Goal: Information Seeking & Learning: Learn about a topic

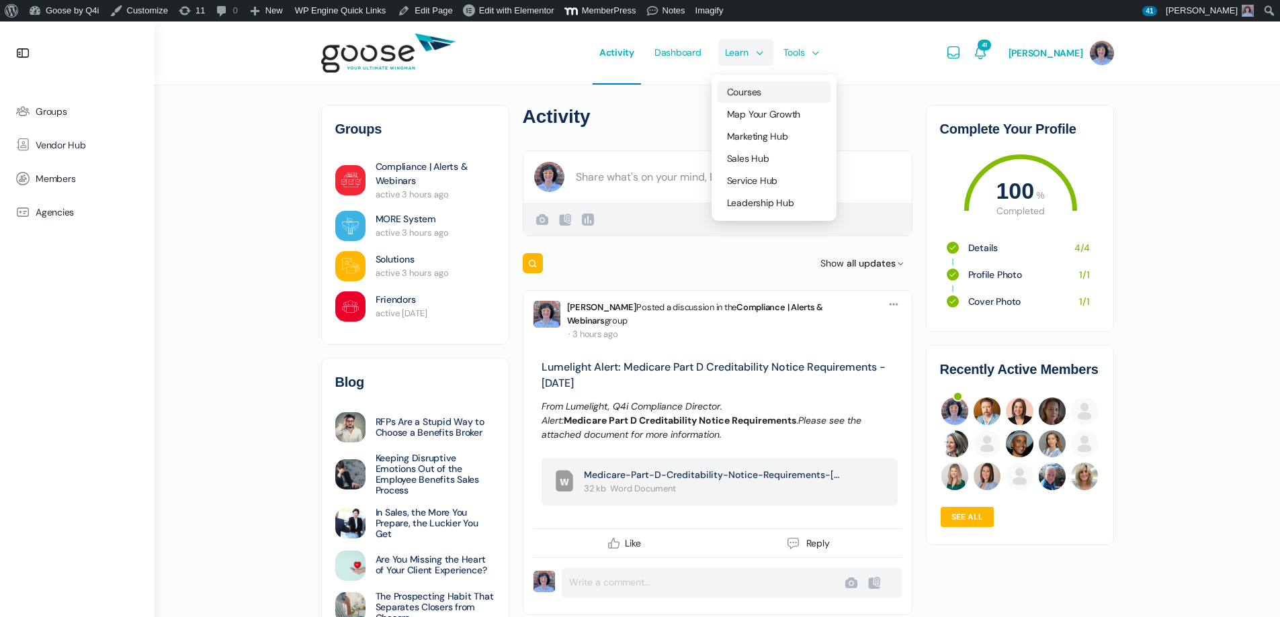
click at [751, 85] on link "Courses" at bounding box center [774, 91] width 114 height 21
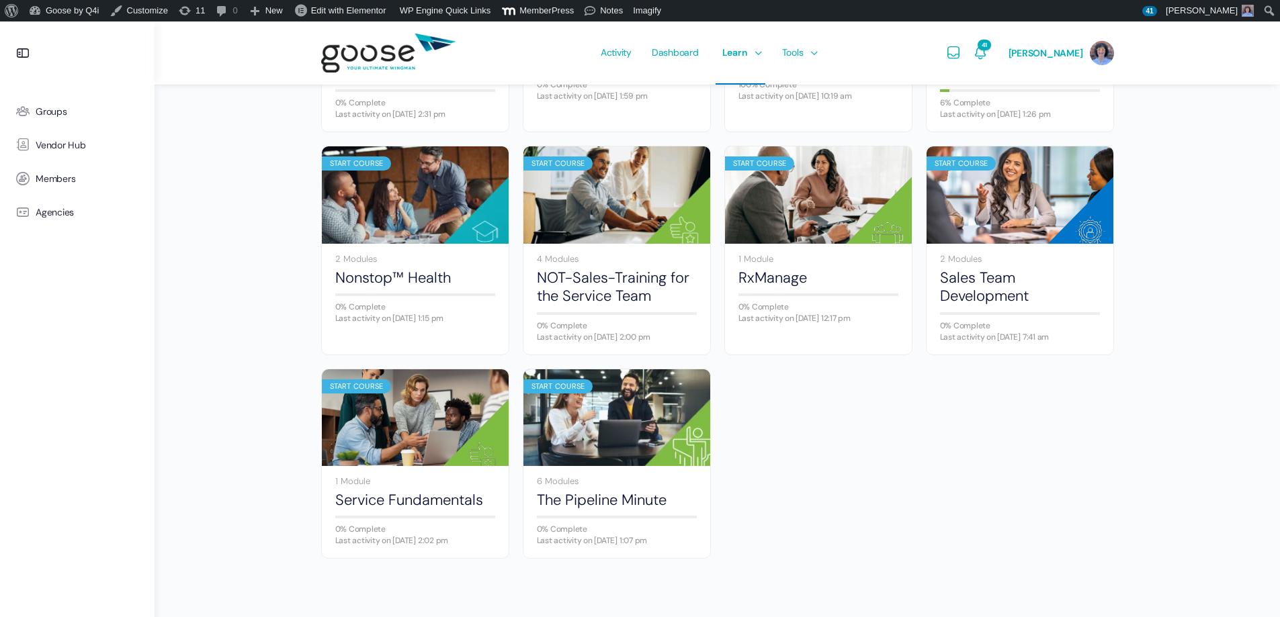
scroll to position [785, 0]
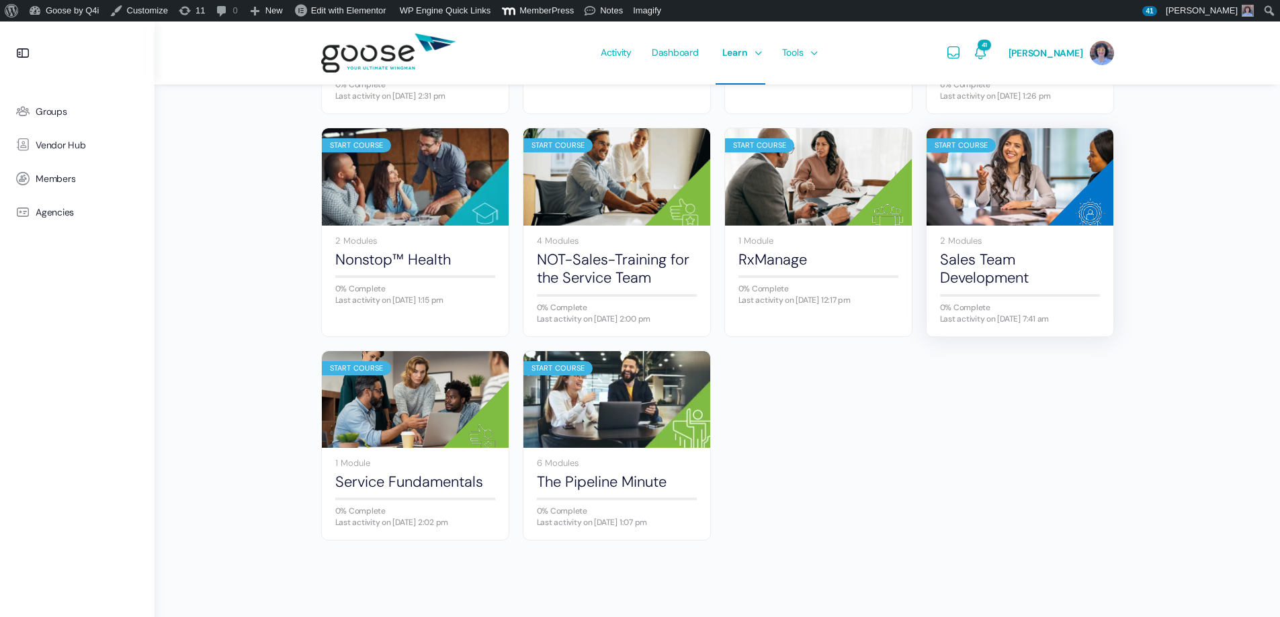
click at [1048, 198] on img at bounding box center [1020, 177] width 187 height 124
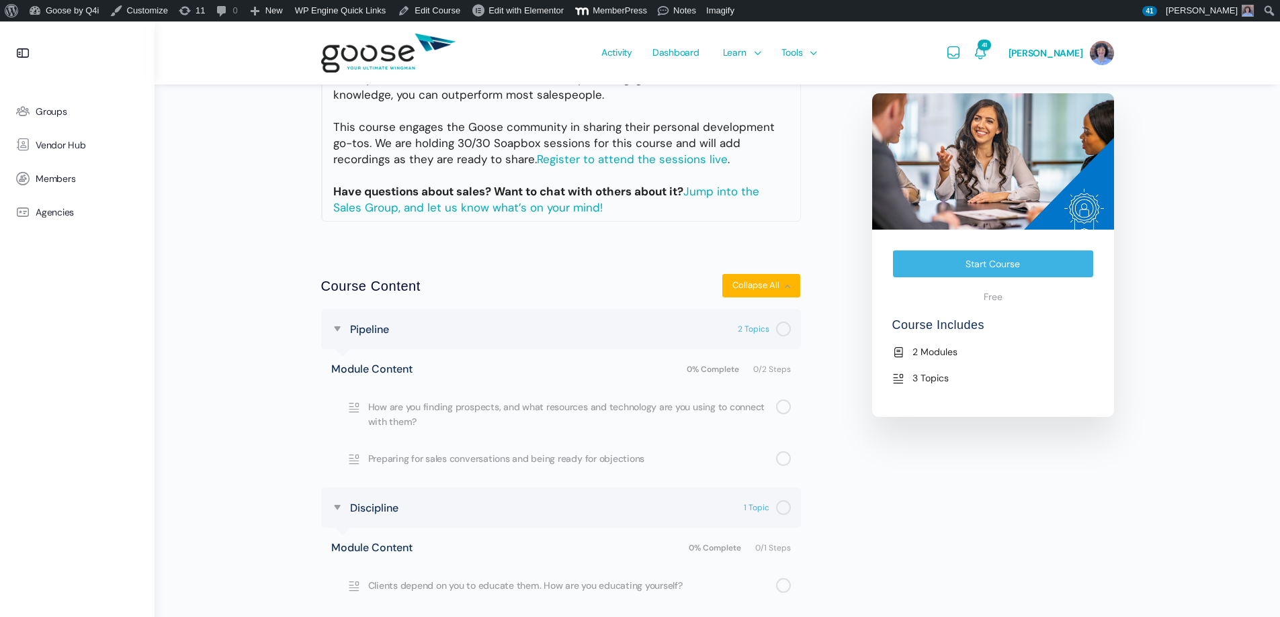
scroll to position [403, 0]
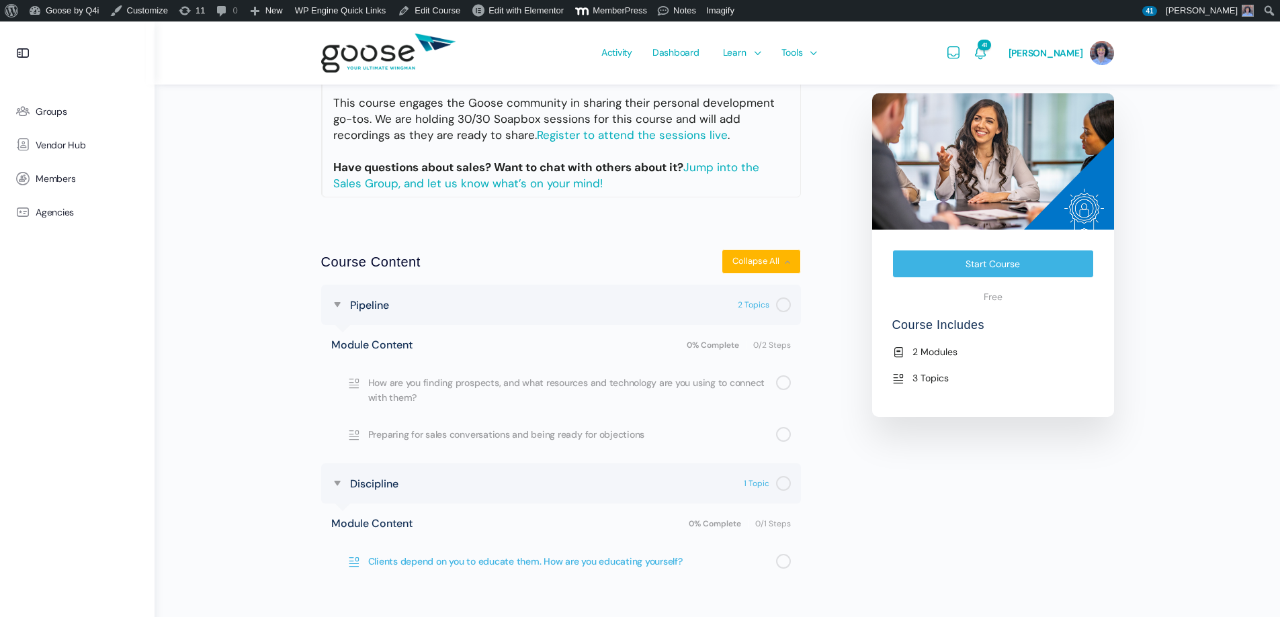
click at [446, 557] on span "Clients depend on you to educate them. How are you educating yourself?" at bounding box center [572, 561] width 408 height 15
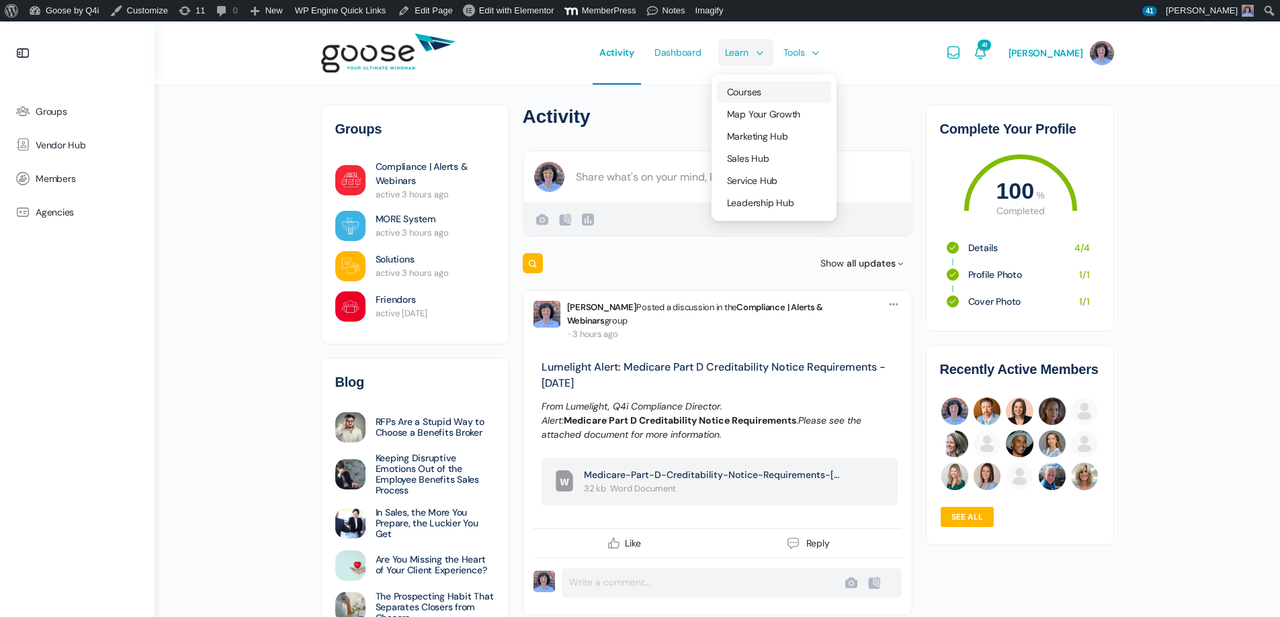
click at [755, 89] on span "Courses" at bounding box center [744, 92] width 34 height 12
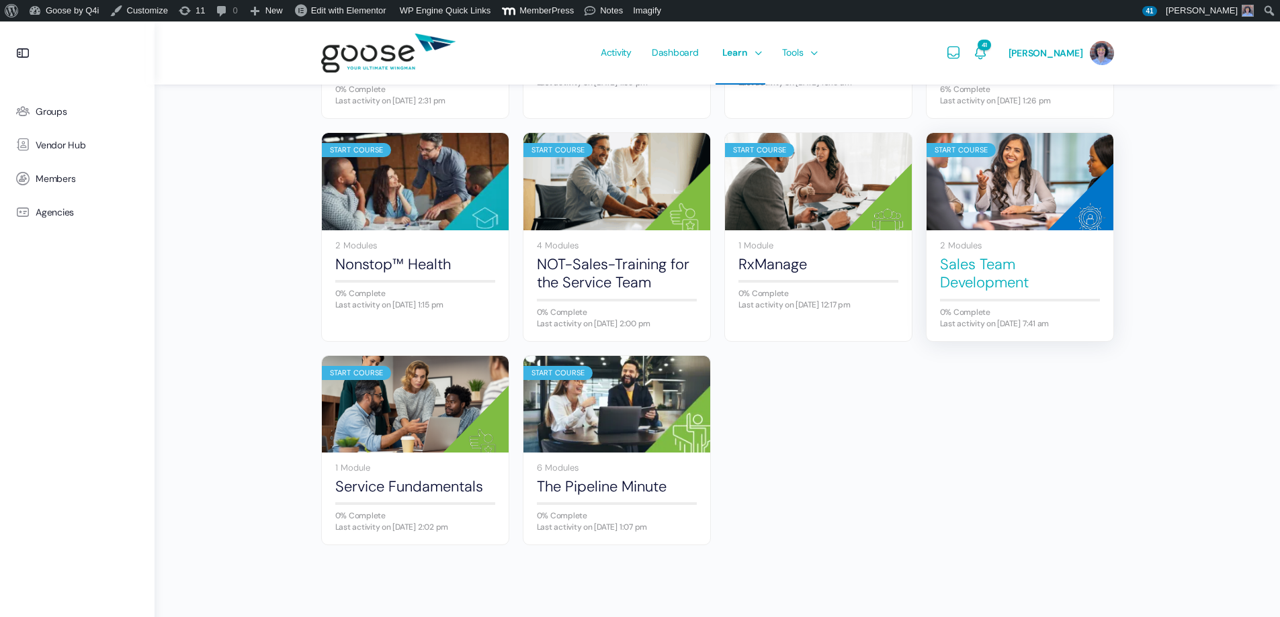
scroll to position [785, 0]
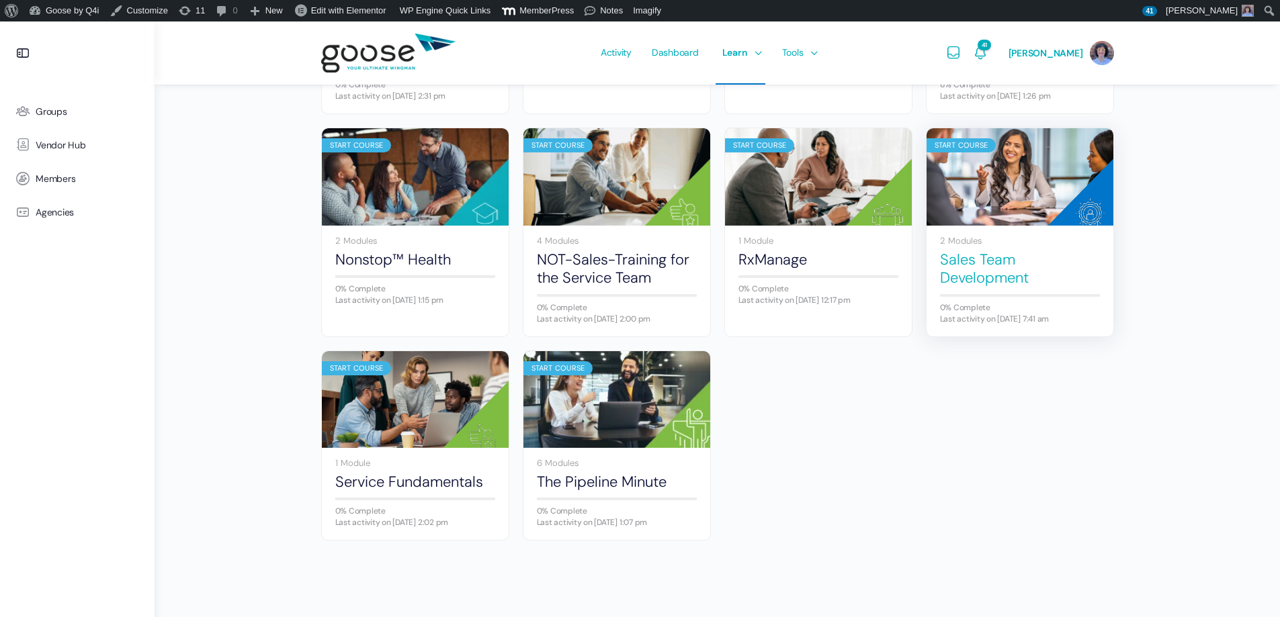
click at [1005, 256] on link "Sales Team Development" at bounding box center [1020, 269] width 160 height 37
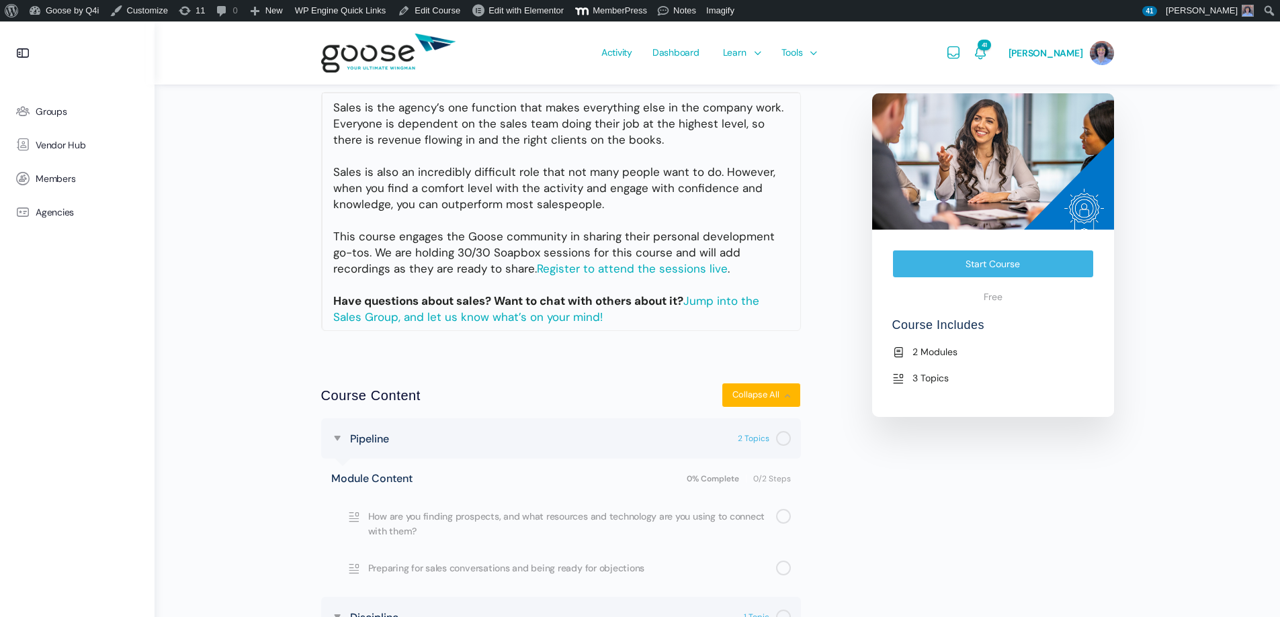
scroll to position [423, 0]
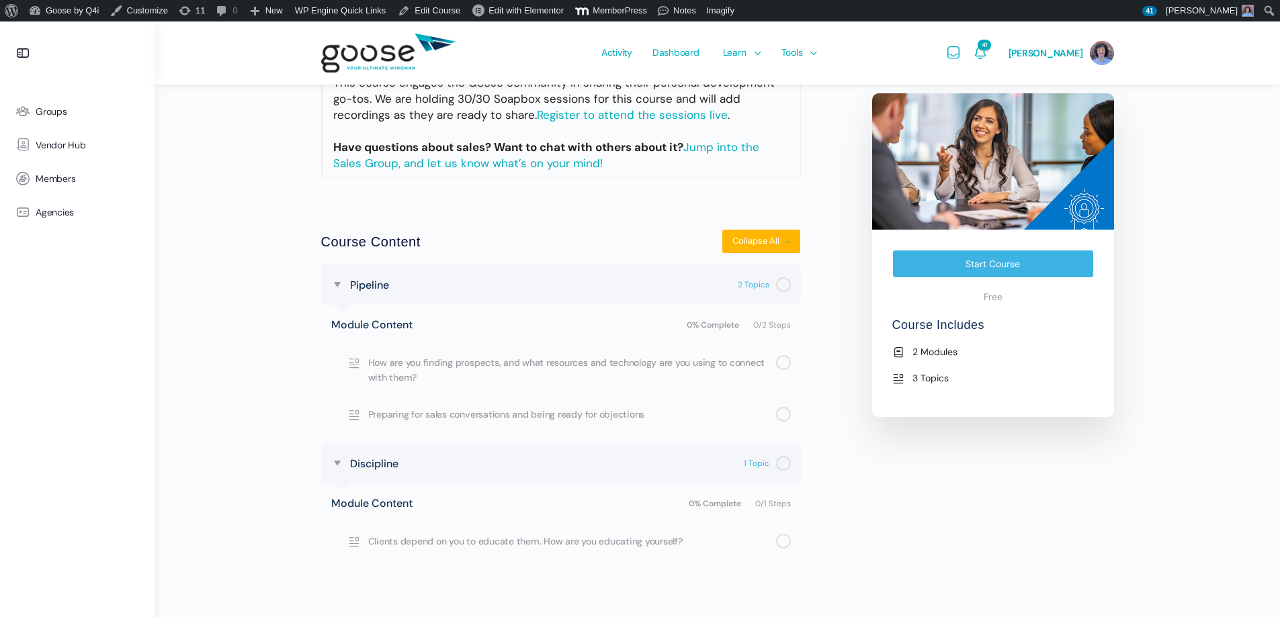
click at [503, 537] on span "Clients depend on you to educate them. How are you educating yourself?" at bounding box center [572, 541] width 408 height 15
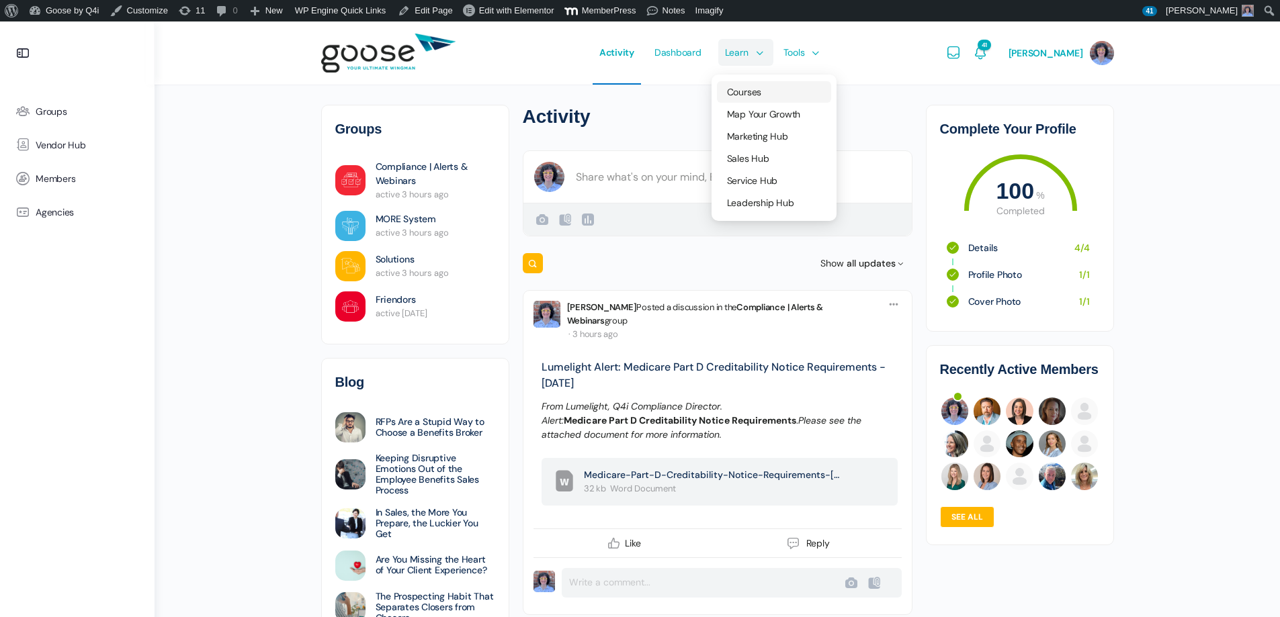
click at [754, 87] on span "Courses" at bounding box center [744, 92] width 34 height 12
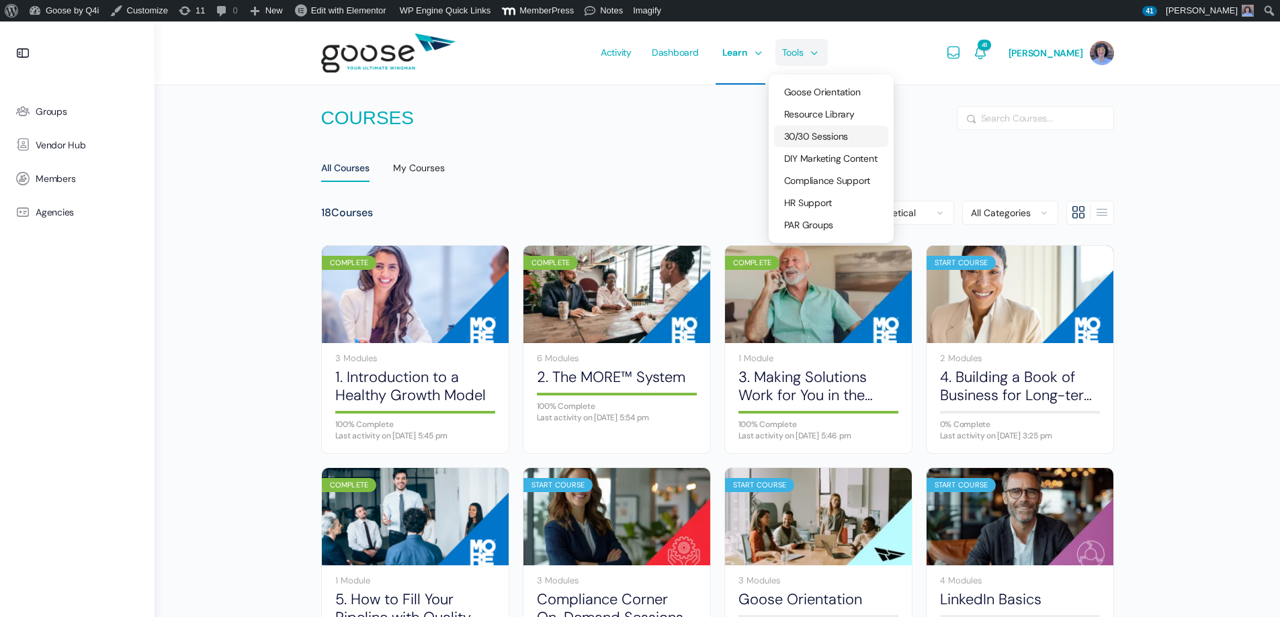
click at [831, 133] on span "30/30 Sessions" at bounding box center [816, 136] width 64 height 12
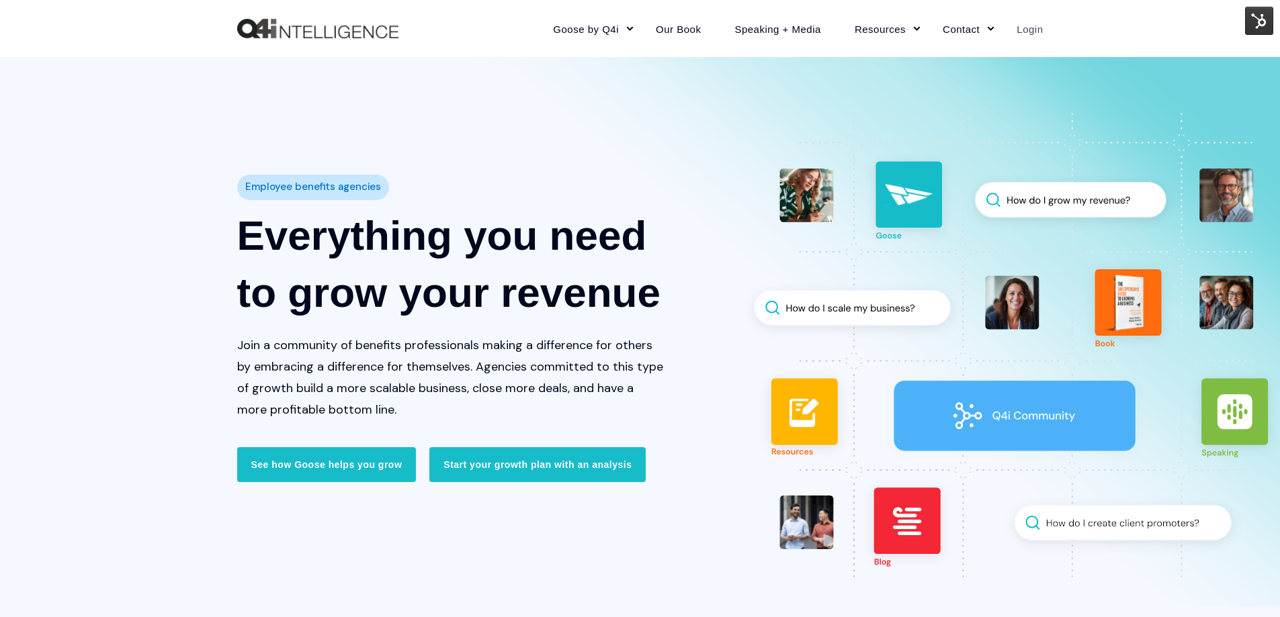
click at [1034, 35] on link "Login" at bounding box center [1021, 28] width 43 height 58
click at [1250, 13] on img at bounding box center [1259, 21] width 28 height 28
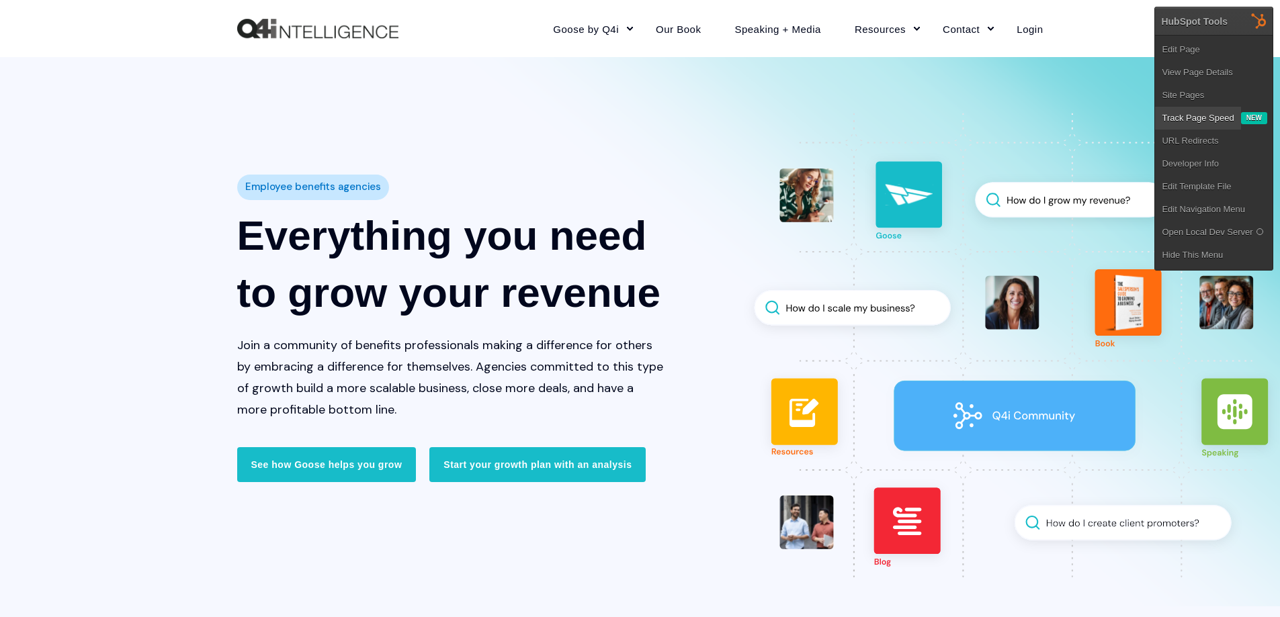
click at [1203, 114] on link "Track Page Speed" at bounding box center [1197, 118] width 85 height 23
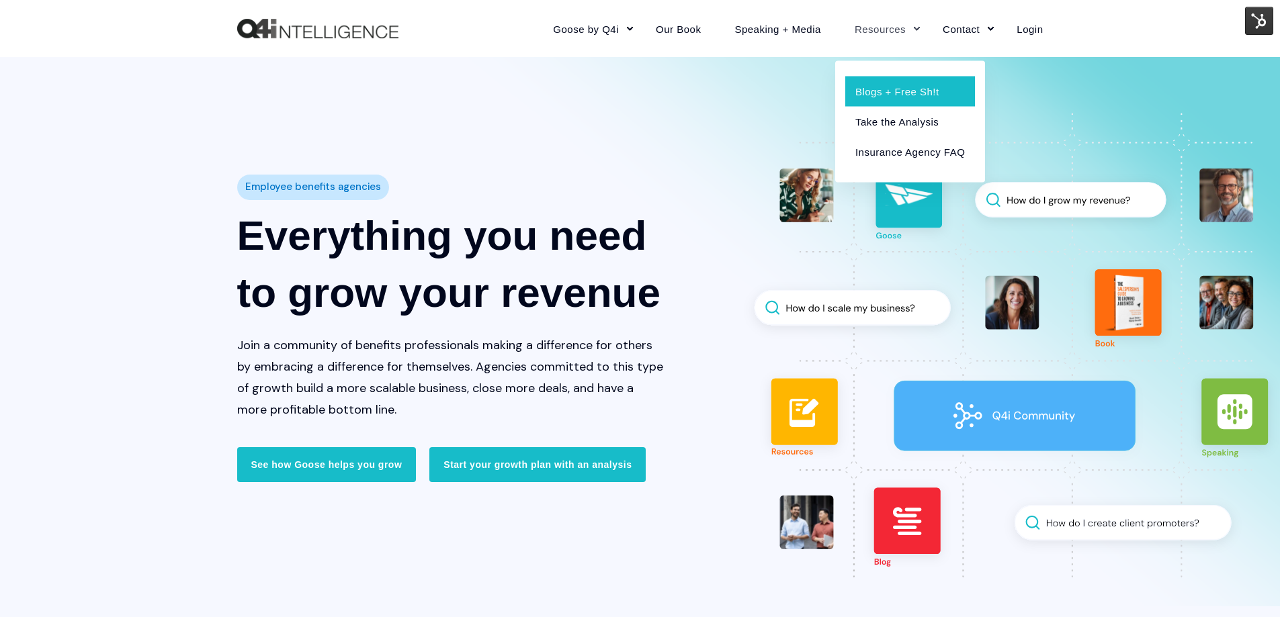
click at [905, 90] on link "Blogs + Free Sh!t" at bounding box center [910, 91] width 130 height 30
